Goal: Obtain resource: Download file/media

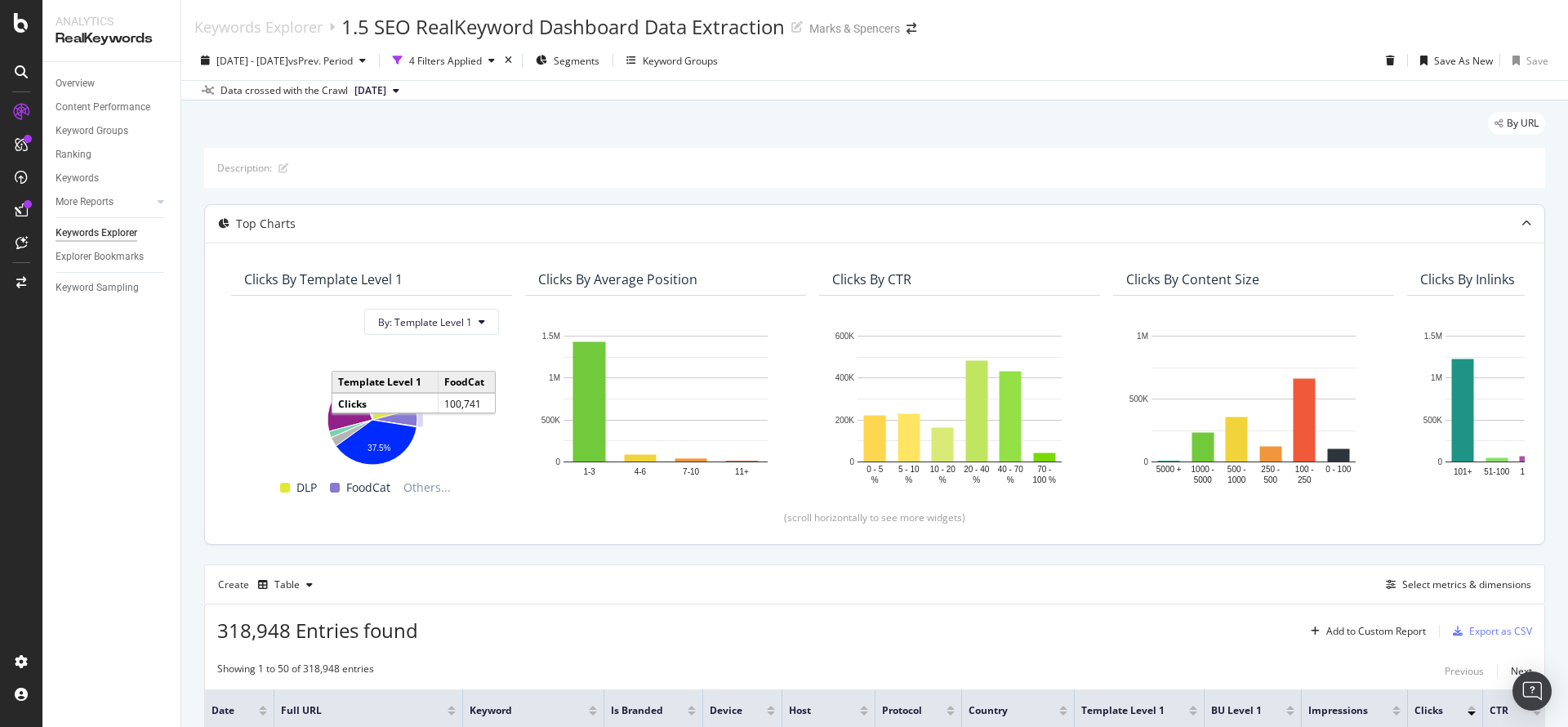
click at [685, 237] on div "Top Charts" at bounding box center [874, 223] width 1339 height 37
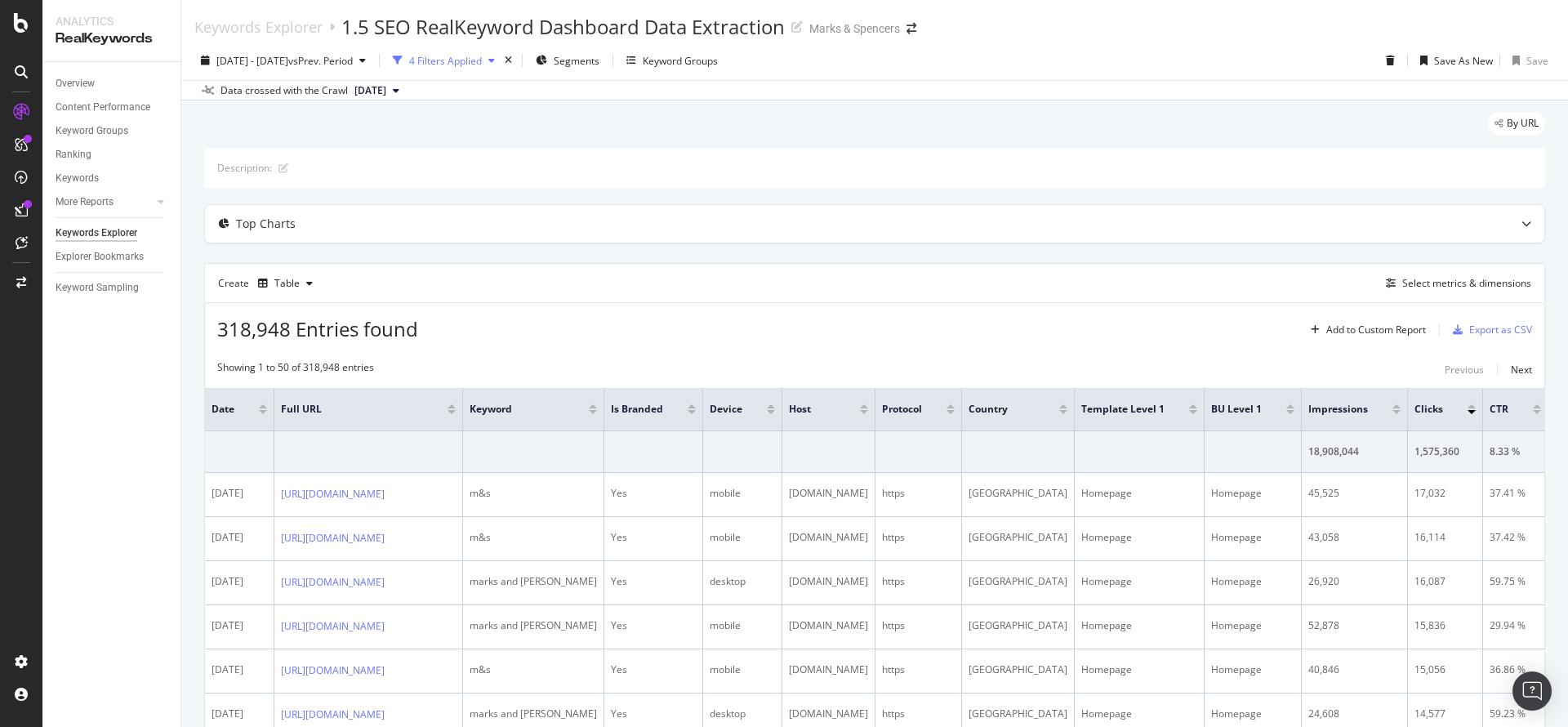
click at [482, 65] on div "4 Filters Applied" at bounding box center [446, 61] width 73 height 14
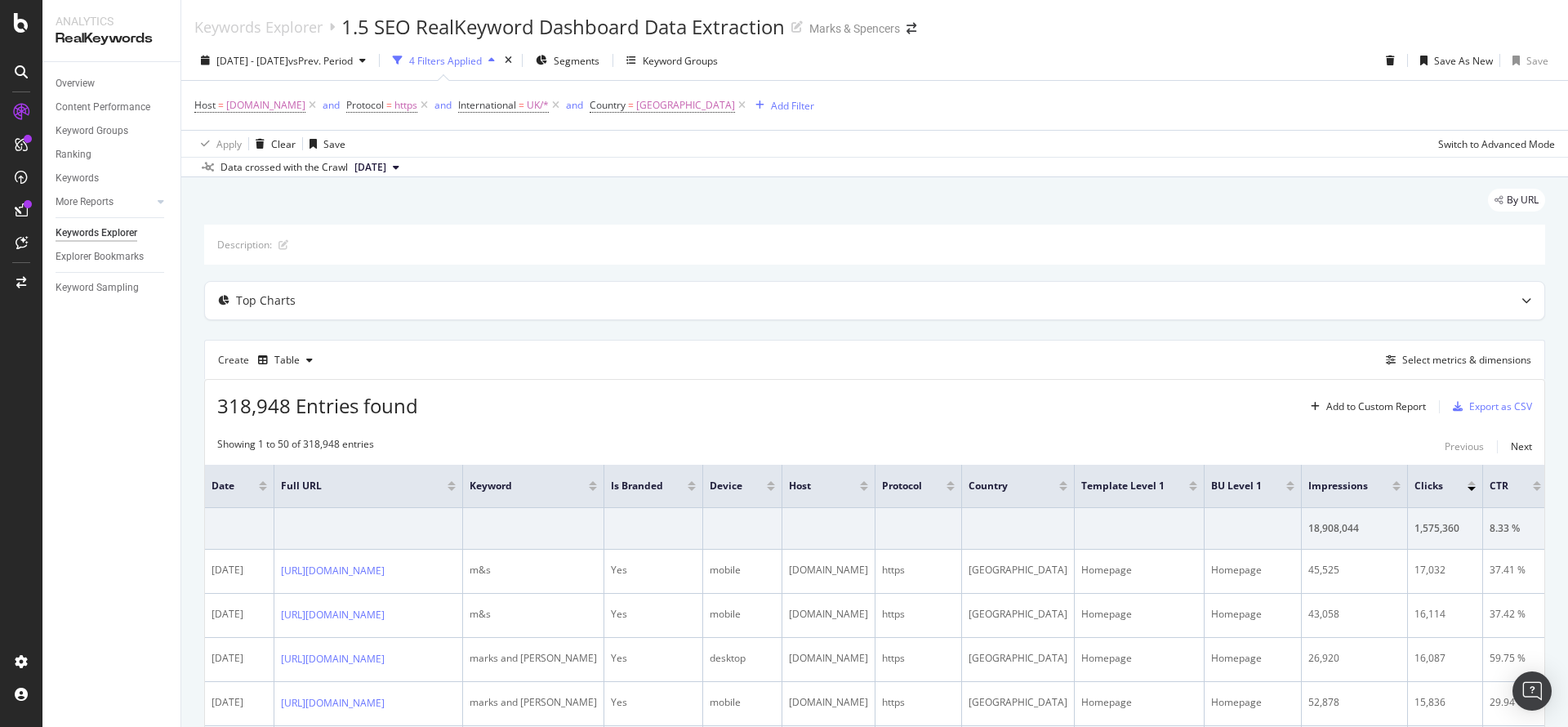
click at [482, 59] on div "4 Filters Applied" at bounding box center [446, 61] width 73 height 14
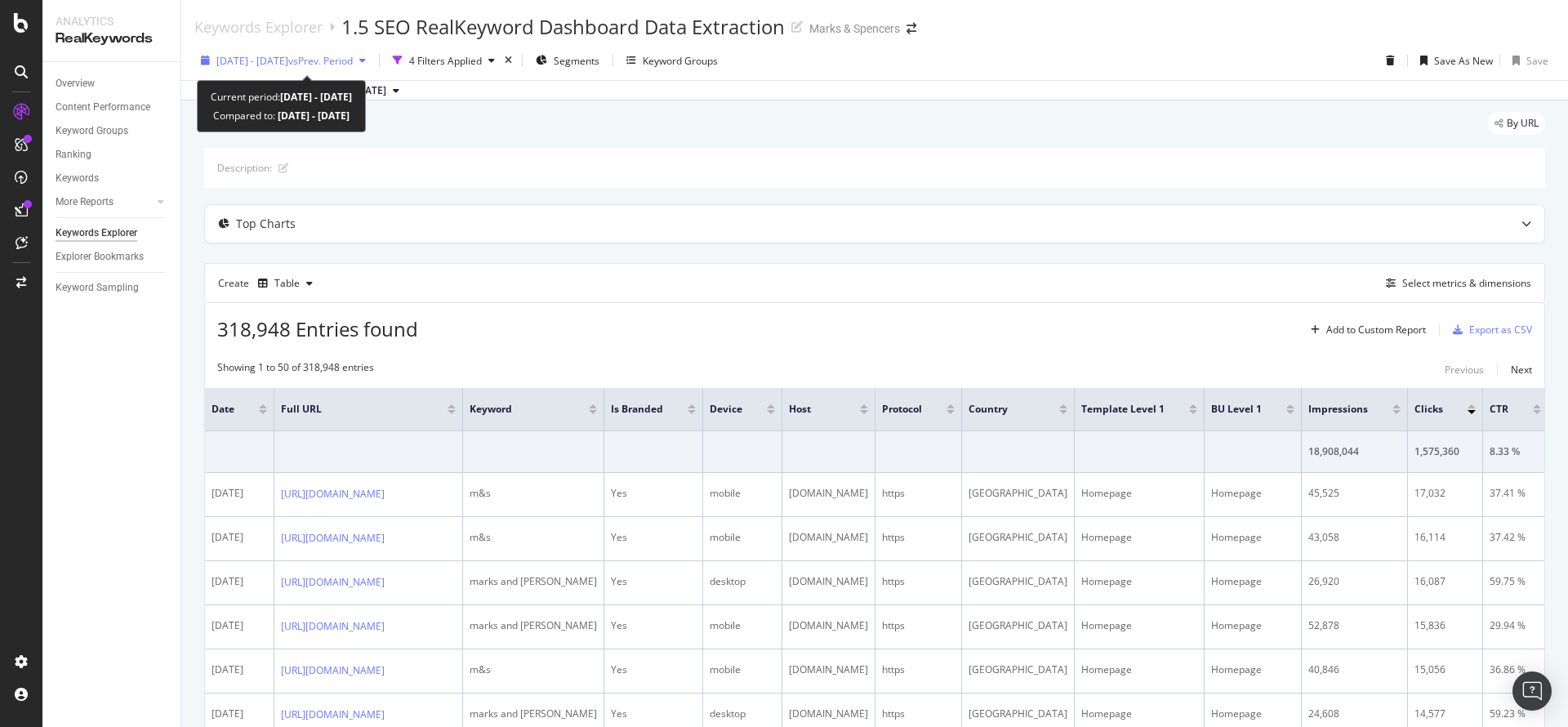
click at [353, 56] on span "vs Prev. Period" at bounding box center [321, 61] width 65 height 14
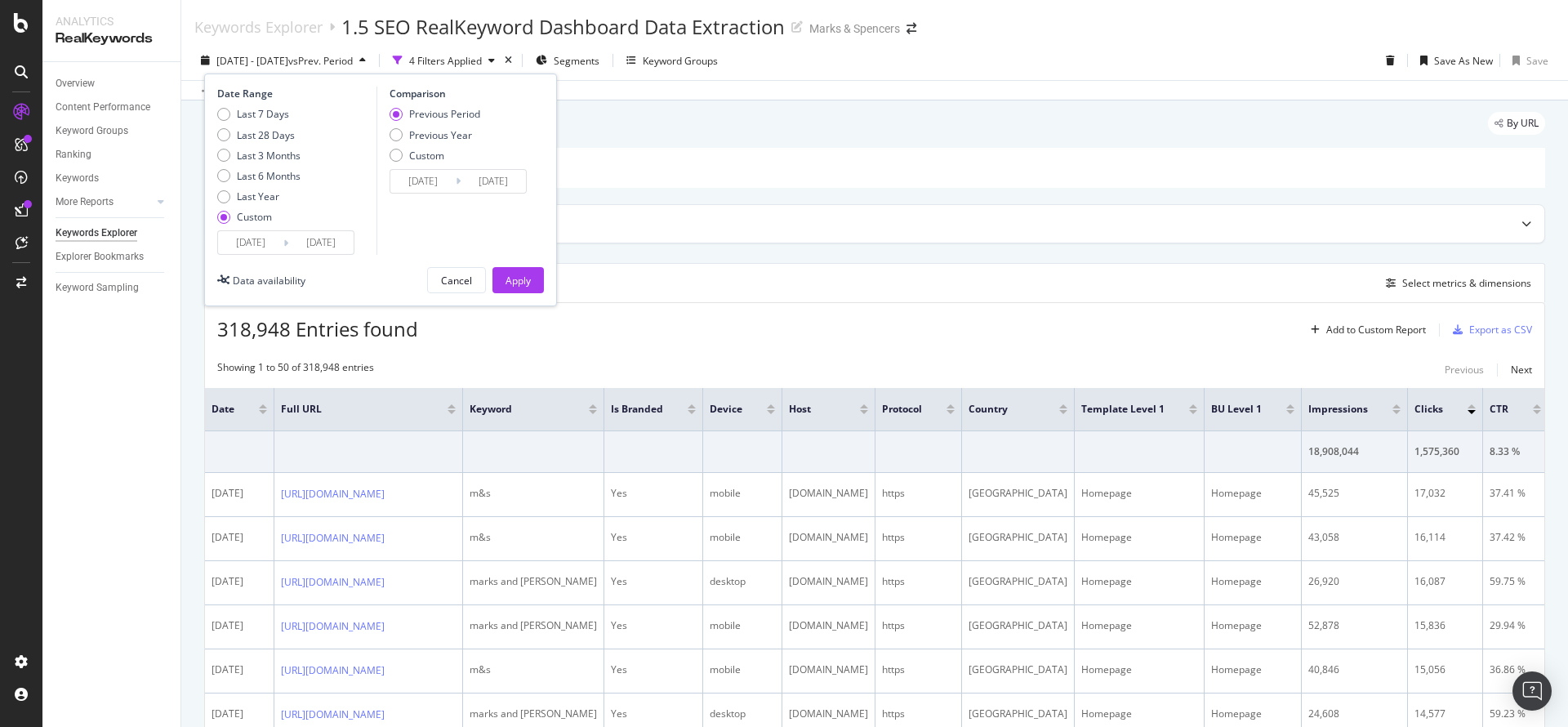
click at [342, 244] on input "[DATE]" at bounding box center [322, 243] width 66 height 23
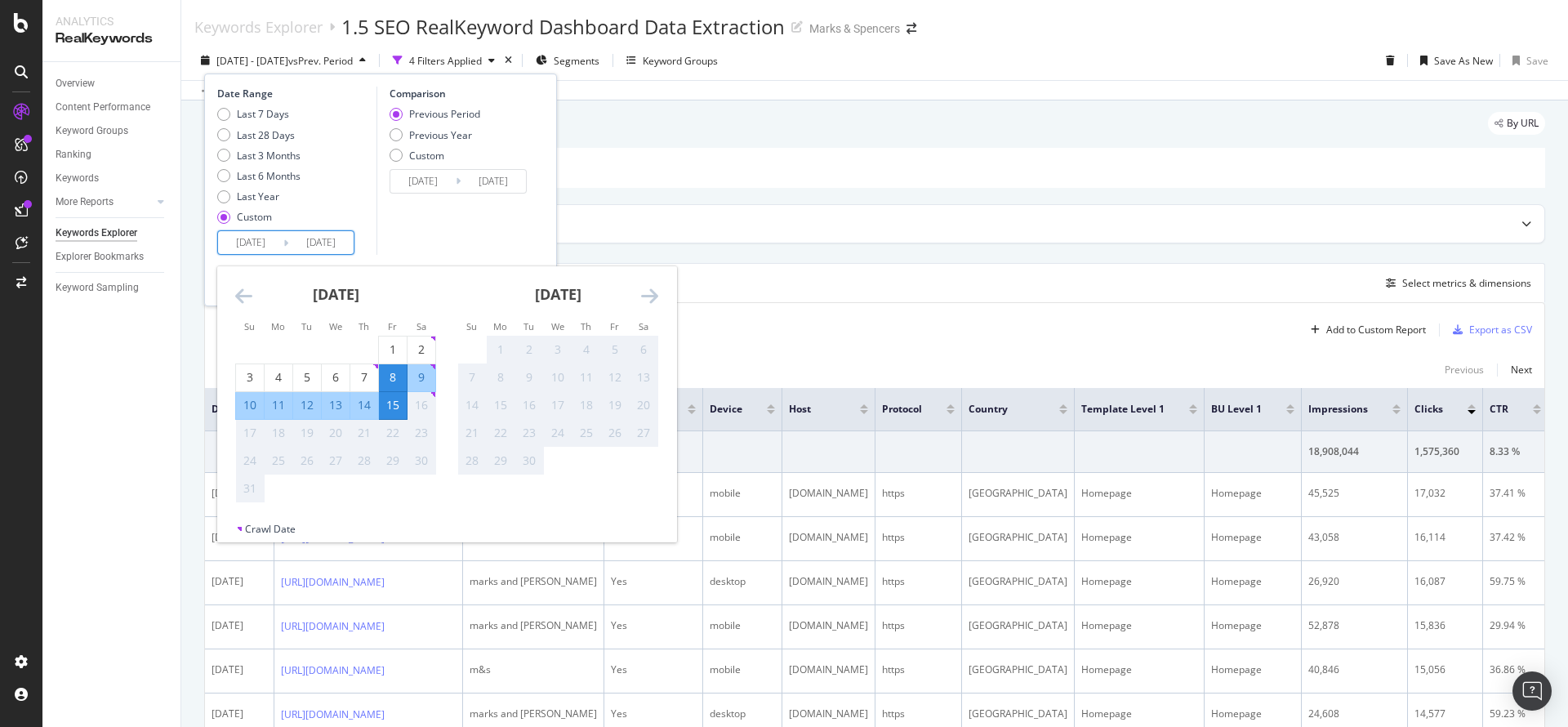
click at [471, 226] on div "Comparison Previous Period Previous Year Custom [DATE] Navigate forward to inte…" at bounding box center [454, 171] width 155 height 168
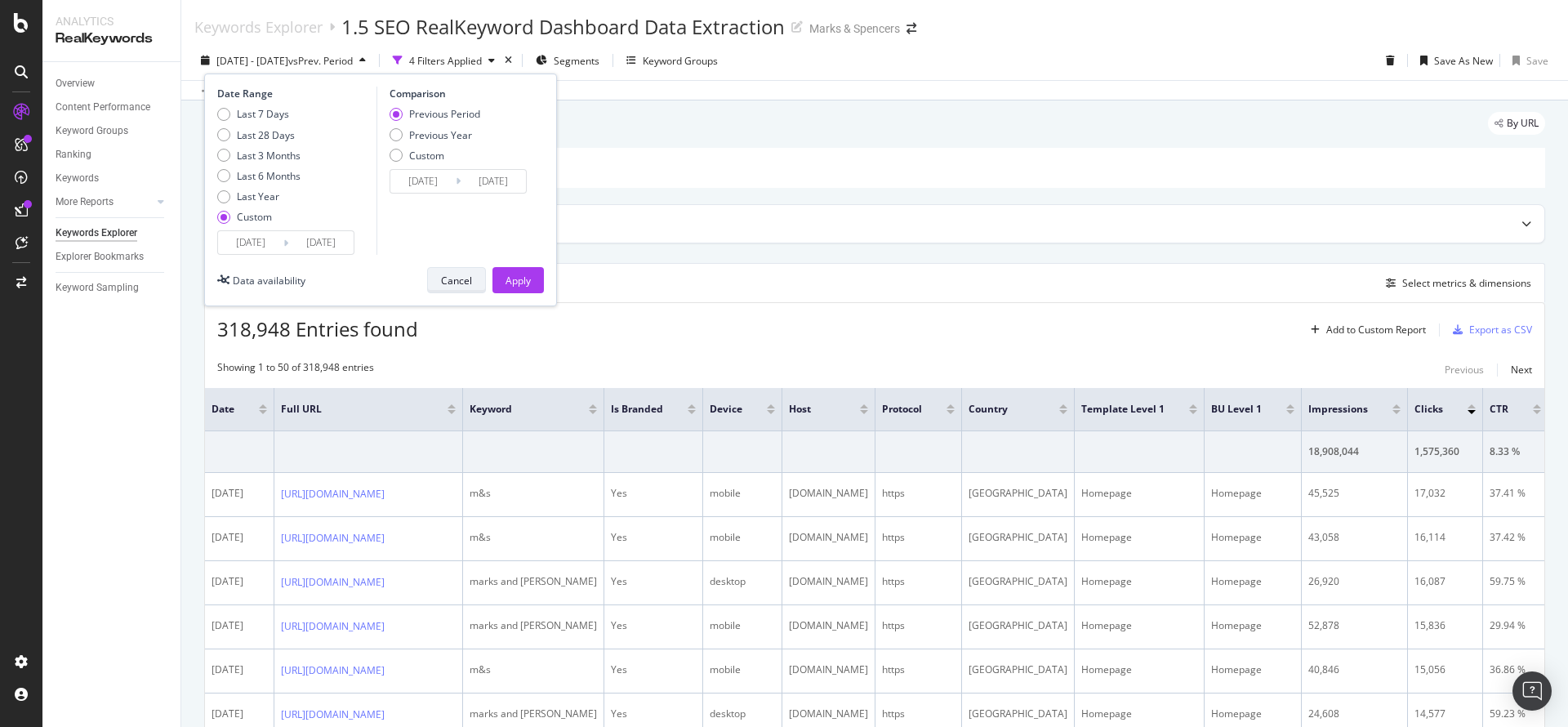
click at [442, 288] on div "Cancel" at bounding box center [456, 280] width 31 height 23
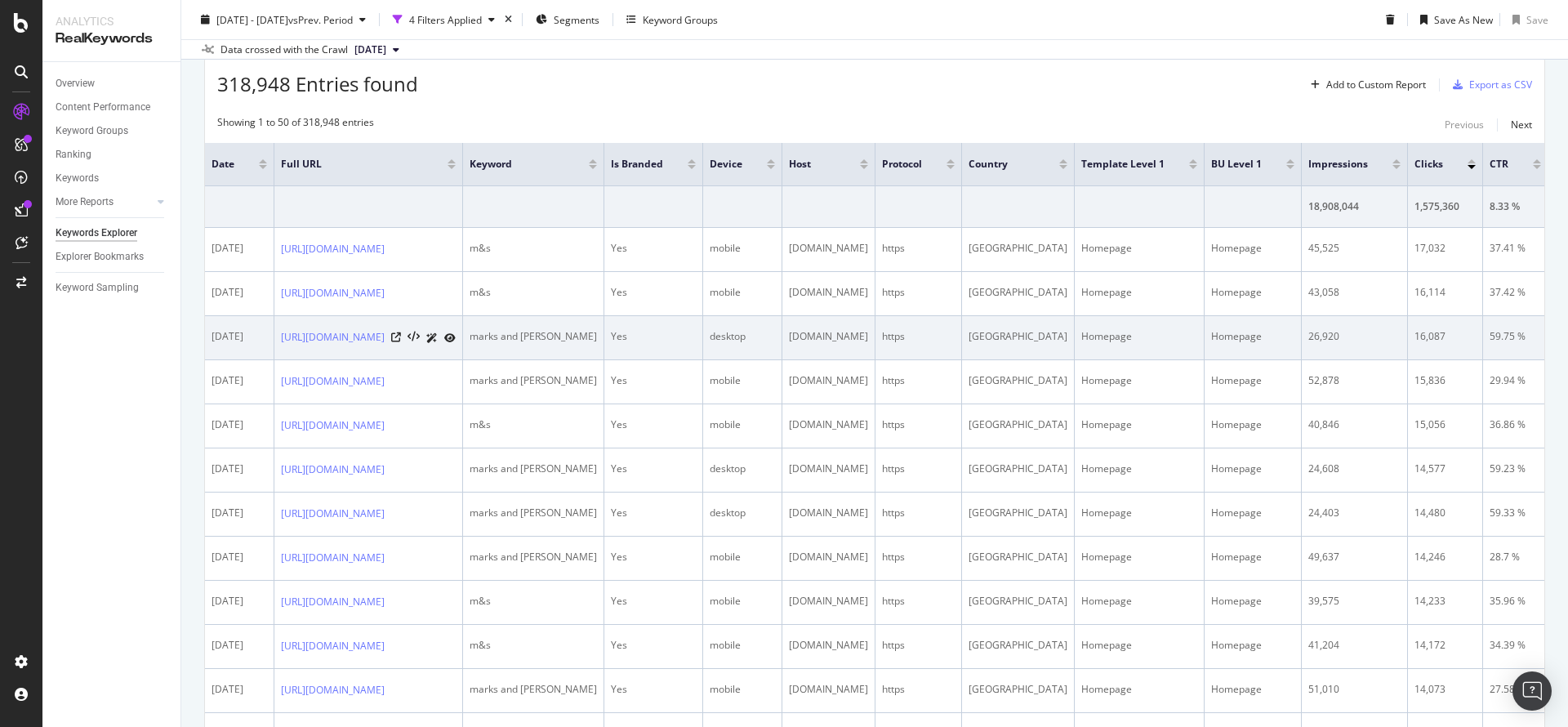
scroll to position [122, 0]
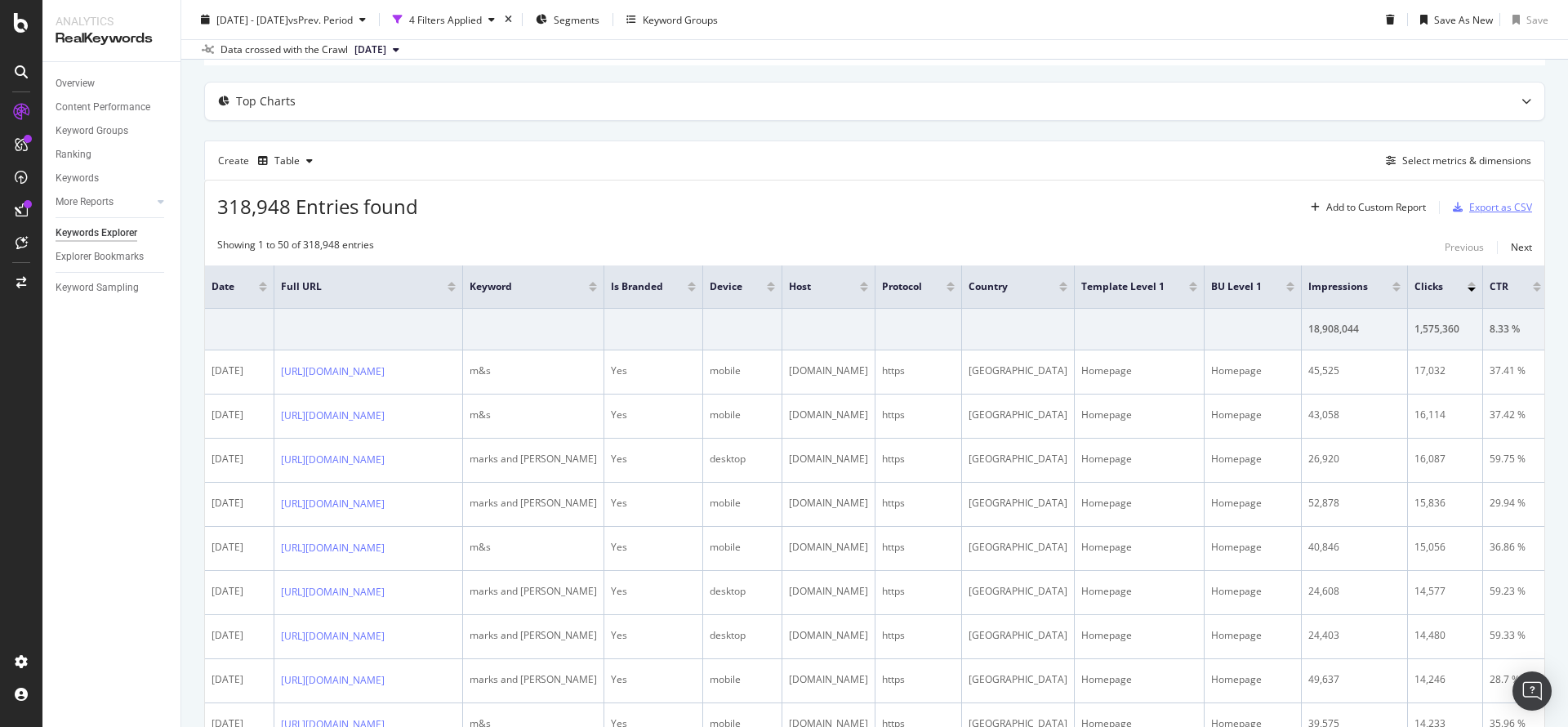
click at [1483, 210] on div "Export as CSV" at bounding box center [1501, 207] width 63 height 14
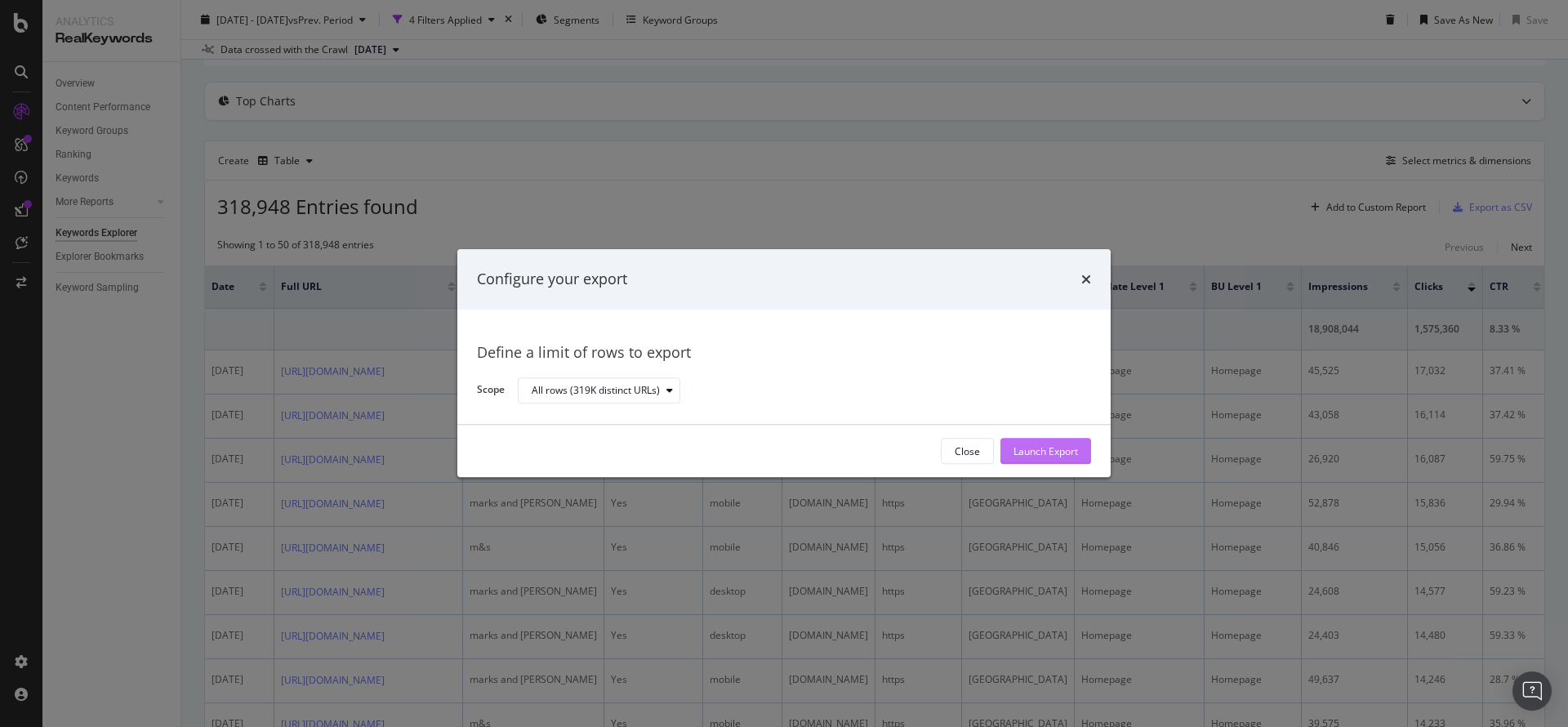
click at [1064, 453] on div "Launch Export" at bounding box center [1045, 452] width 65 height 14
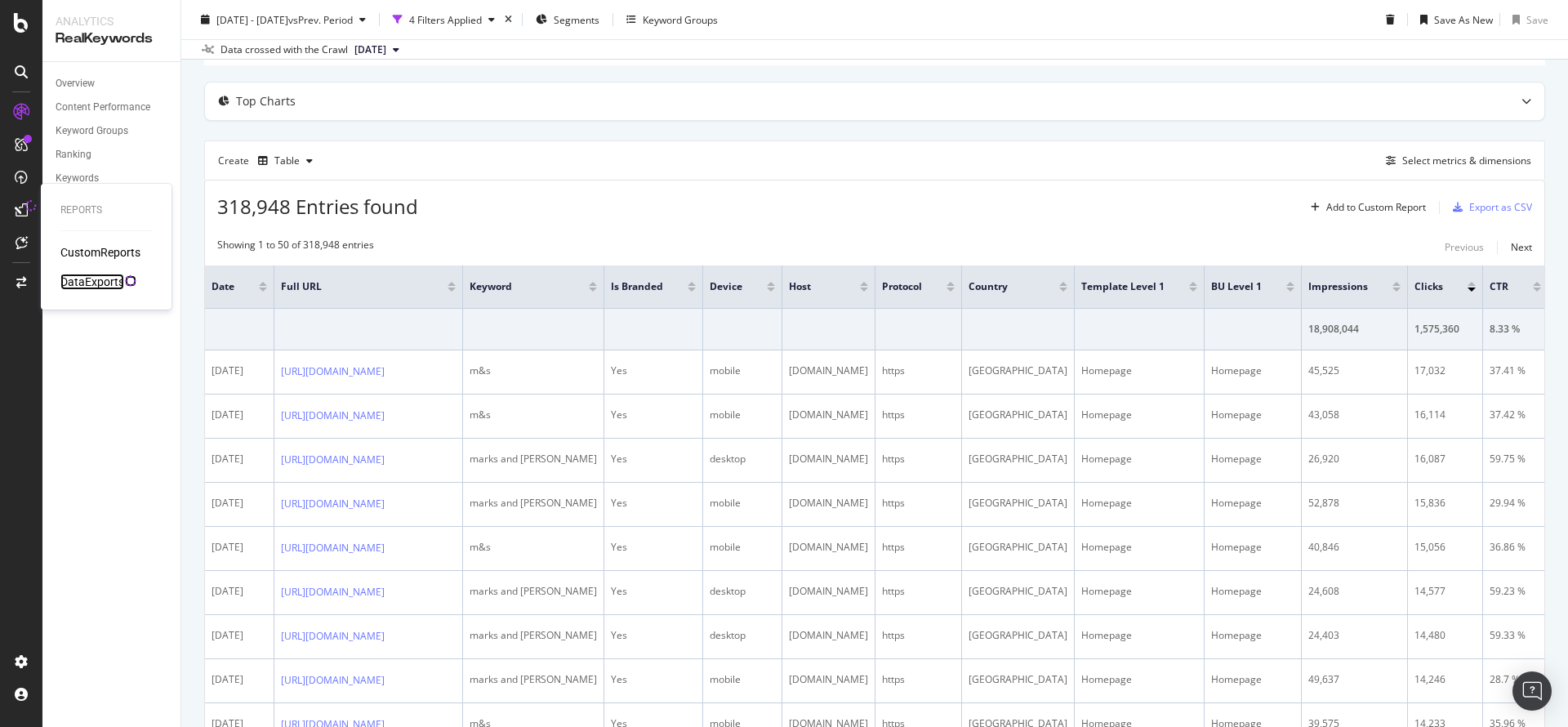
click at [89, 282] on div "DataExports" at bounding box center [92, 282] width 64 height 16
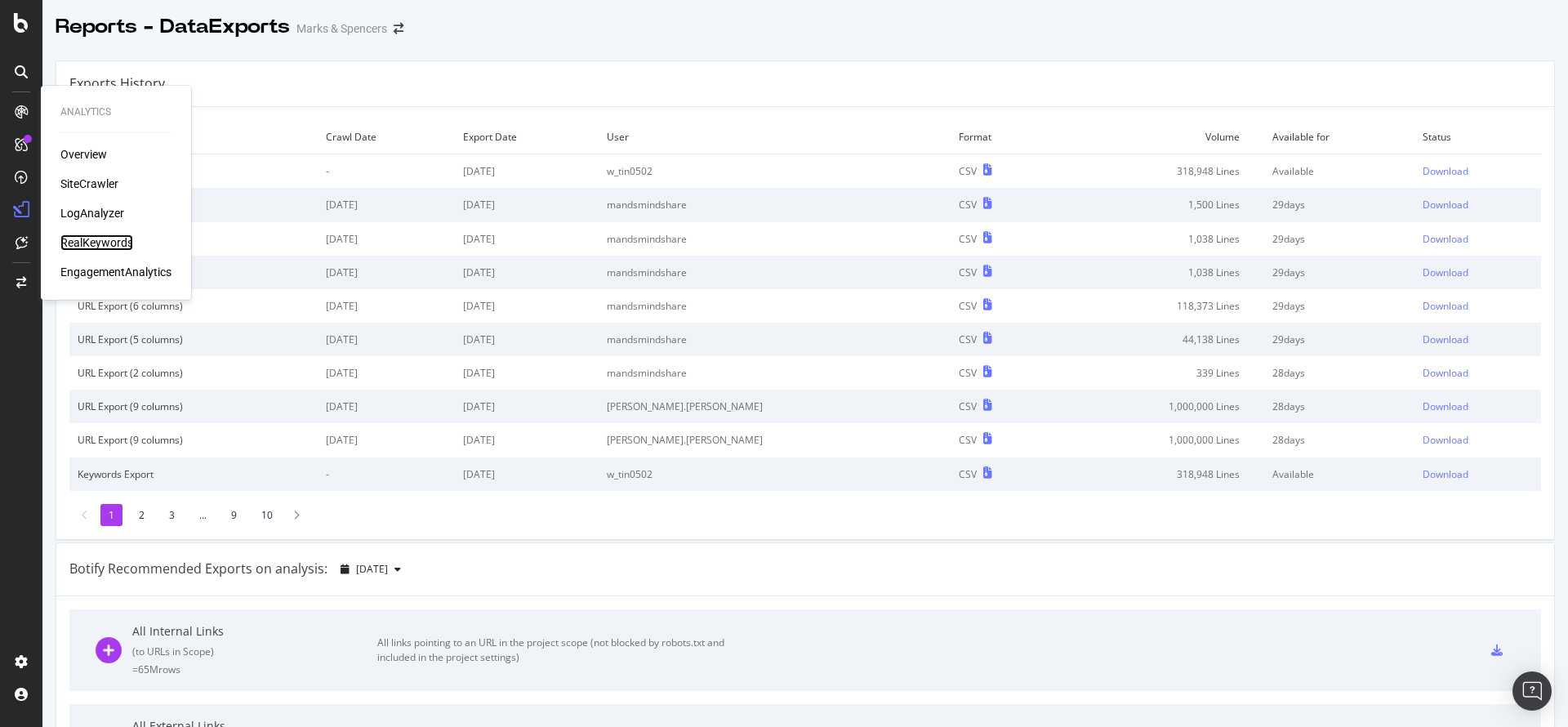
drag, startPoint x: 105, startPoint y: 245, endPoint x: 113, endPoint y: 237, distance: 11.3
click at [106, 245] on div "RealKeywords" at bounding box center [97, 243] width 73 height 16
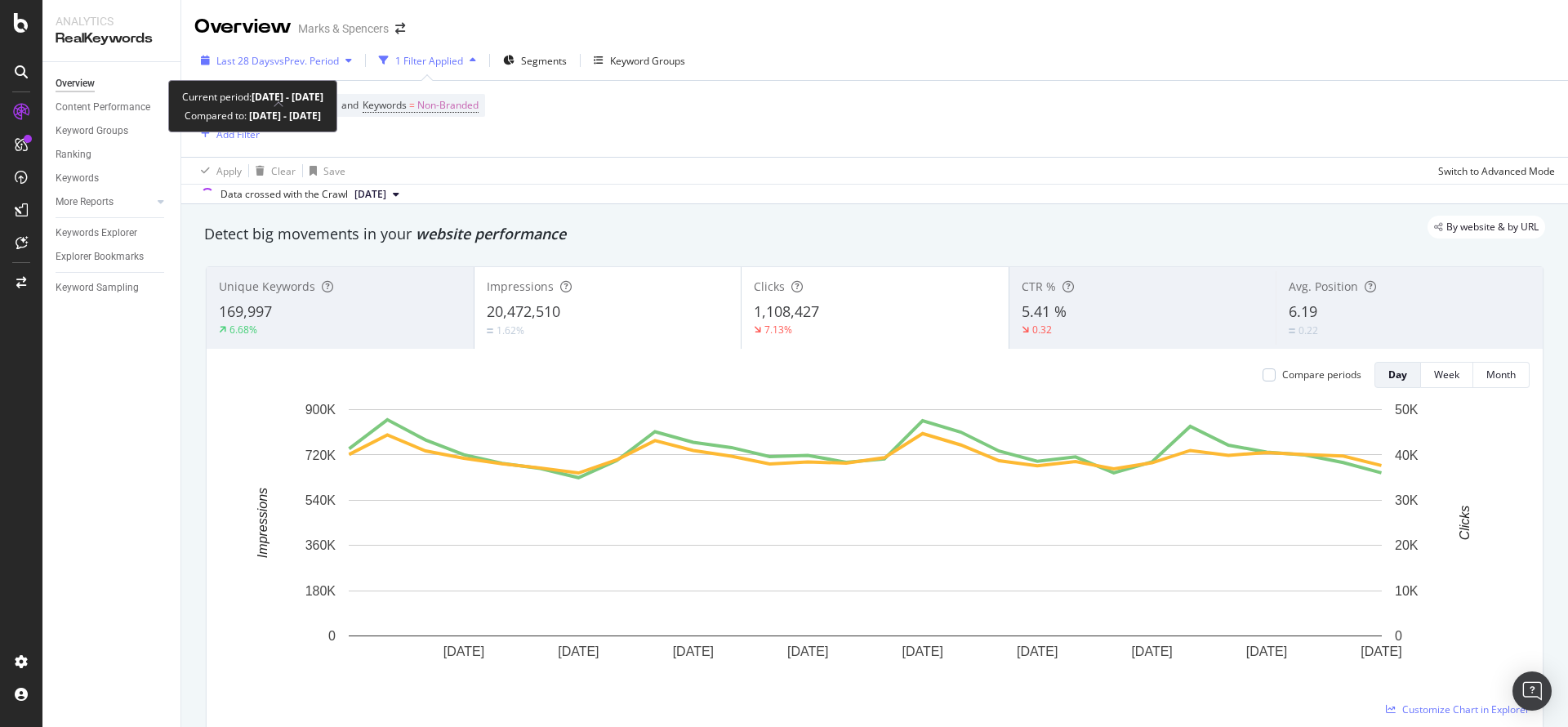
click at [260, 52] on div "Last 28 Days vs Prev. Period" at bounding box center [276, 60] width 164 height 25
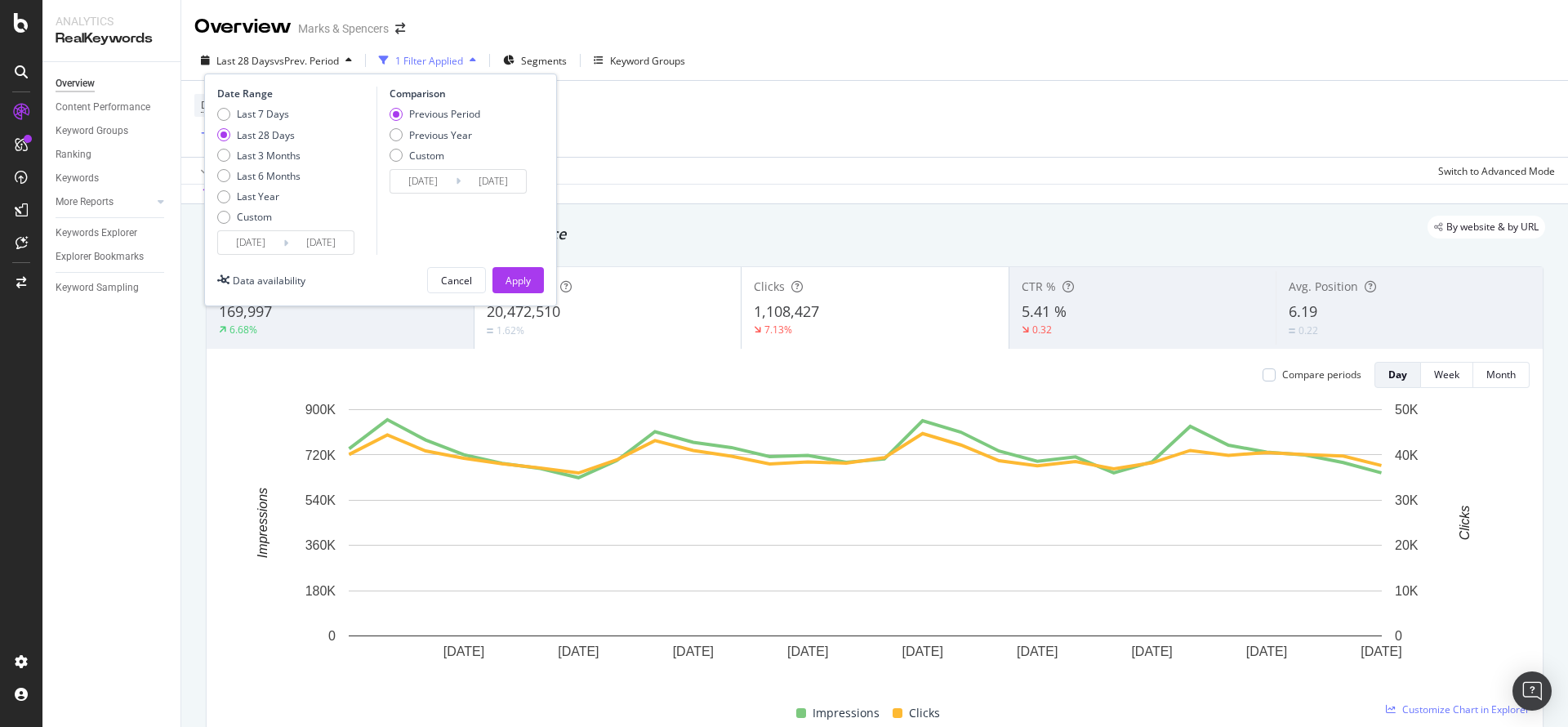
click at [270, 239] on input "[DATE]" at bounding box center [251, 243] width 66 height 23
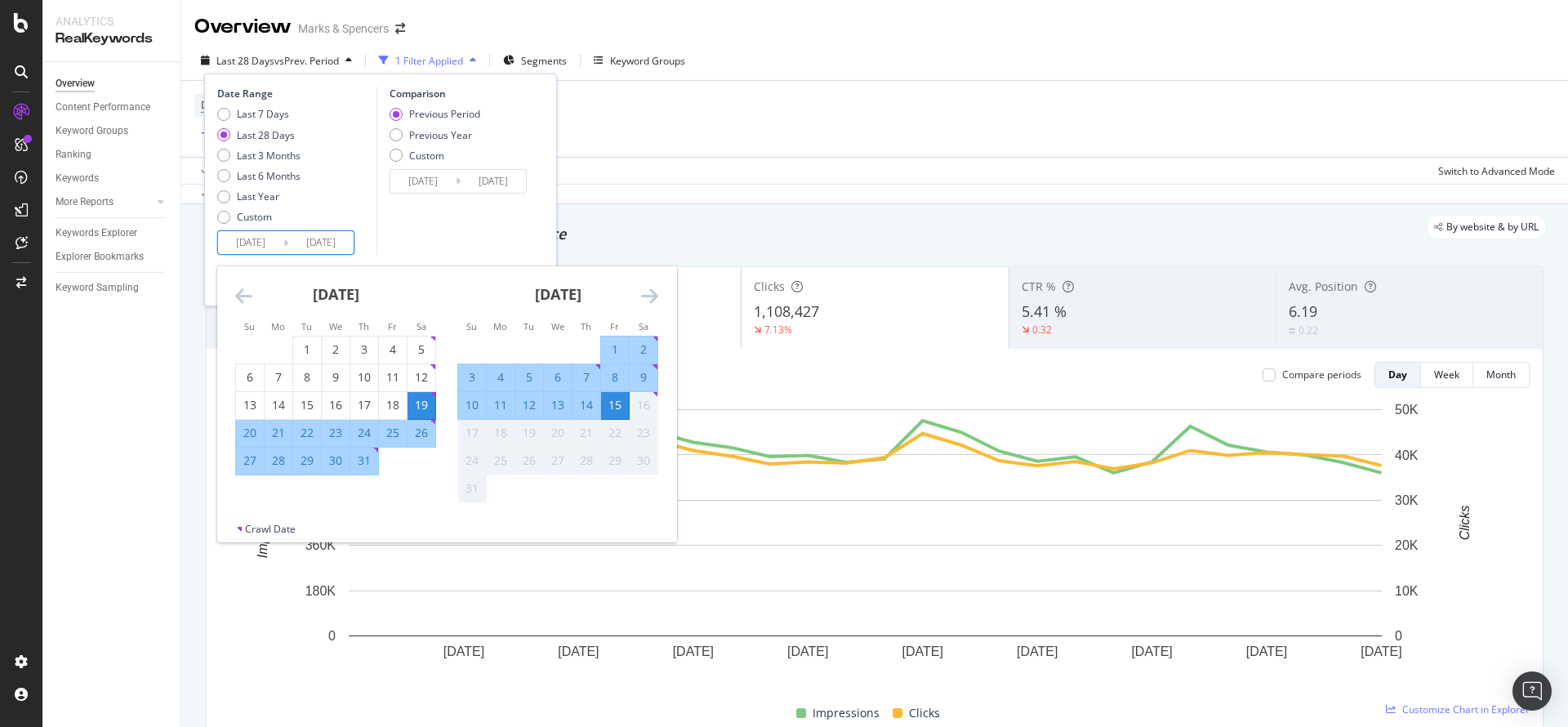
click at [622, 403] on div "15" at bounding box center [615, 405] width 27 height 16
type input "[DATE]"
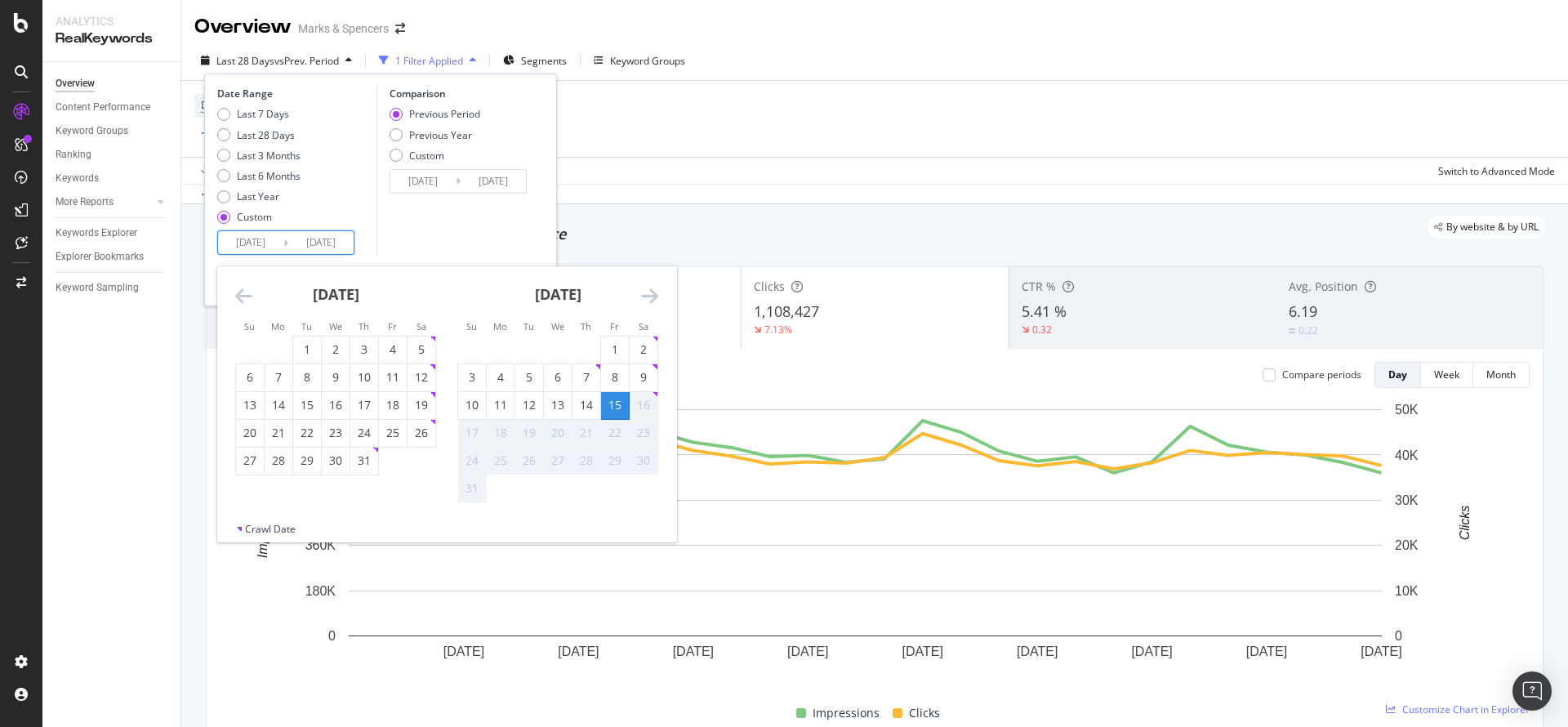
click at [643, 404] on div "16" at bounding box center [643, 405] width 27 height 16
click at [667, 187] on div "Data crossed with the Crawl [DATE]" at bounding box center [875, 193] width 1387 height 19
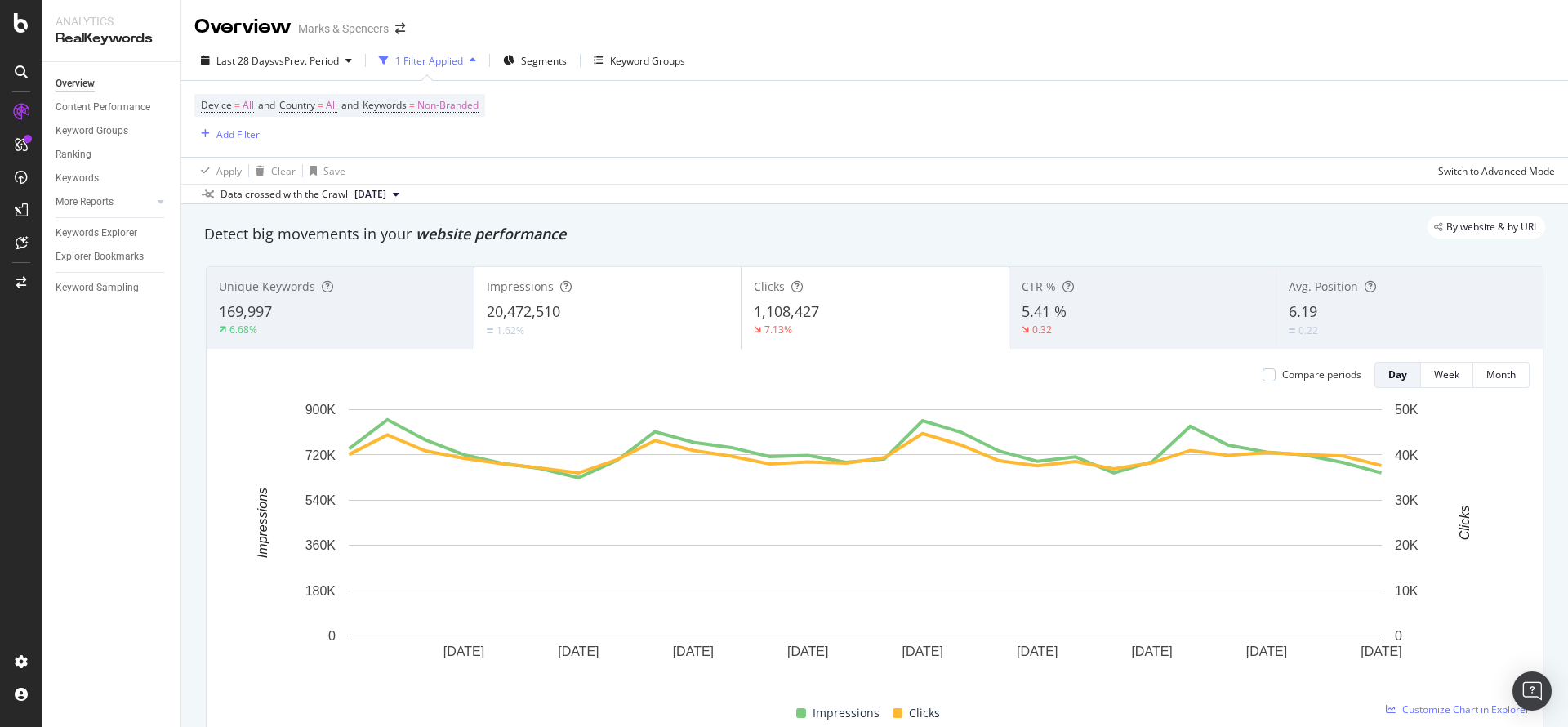
click at [1014, 135] on div "Device = All and Country = All and Keywords = Non-Branded Add Filter" at bounding box center [874, 119] width 1361 height 76
